Goal: Task Accomplishment & Management: Manage account settings

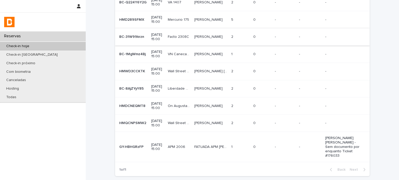
scroll to position [112, 0]
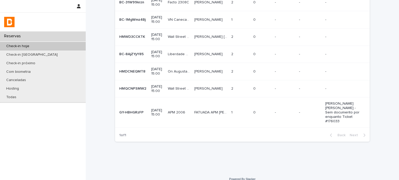
click at [229, 98] on td "2 2" at bounding box center [240, 88] width 22 height 17
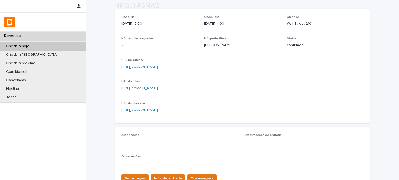
scroll to position [69, 0]
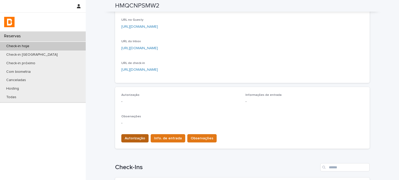
click at [137, 140] on span "Autorização" at bounding box center [135, 138] width 21 height 5
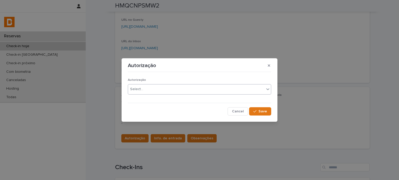
click at [177, 86] on div "Select..." at bounding box center [196, 89] width 136 height 9
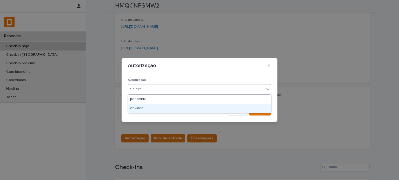
click at [164, 109] on div "enviado" at bounding box center [199, 108] width 143 height 9
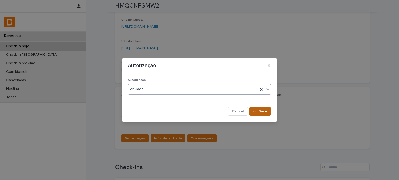
click at [263, 111] on span "Save" at bounding box center [262, 112] width 9 height 4
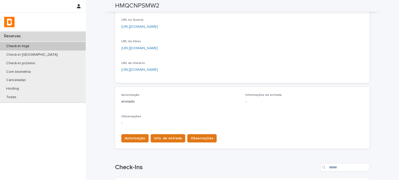
click at [165, 138] on span "Info. de entrada" at bounding box center [168, 138] width 28 height 5
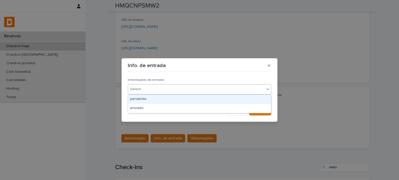
drag, startPoint x: 171, startPoint y: 89, endPoint x: 159, endPoint y: 120, distance: 33.9
click at [170, 92] on div "Select..." at bounding box center [196, 89] width 136 height 9
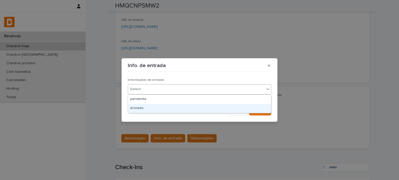
click at [160, 112] on div "enviado" at bounding box center [199, 108] width 143 height 9
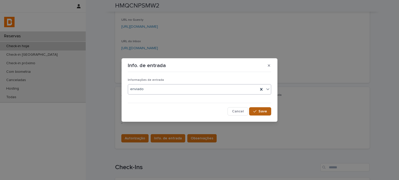
click at [258, 110] on button "Save" at bounding box center [260, 112] width 22 height 8
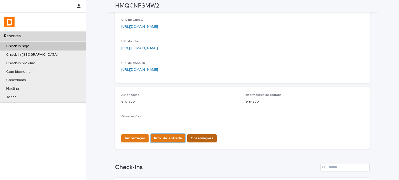
click at [197, 140] on span "Observações" at bounding box center [202, 138] width 23 height 5
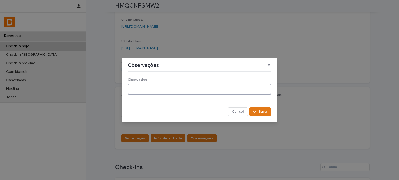
click at [189, 93] on textarea at bounding box center [199, 89] width 143 height 11
type textarea "**********"
click at [269, 114] on button "Save" at bounding box center [260, 112] width 22 height 8
